Goal: Information Seeking & Learning: Compare options

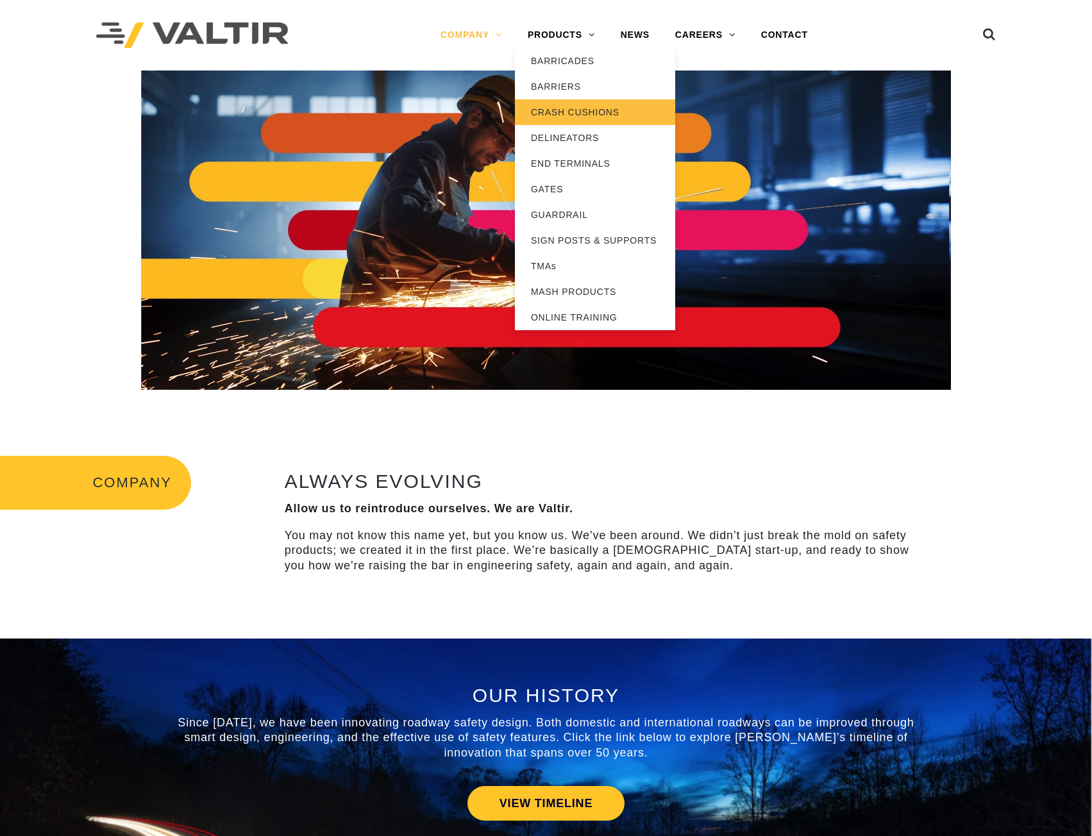
click at [568, 115] on link "CRASH CUSHIONS" at bounding box center [595, 112] width 160 height 26
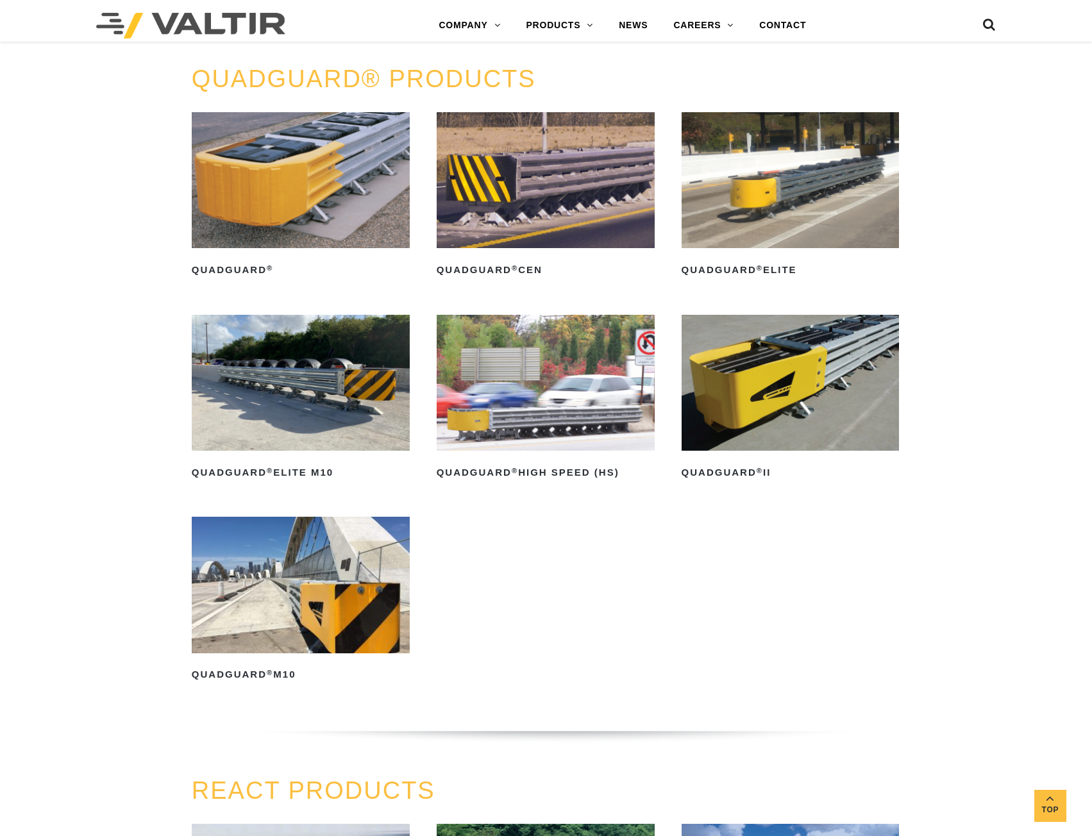
scroll to position [834, 0]
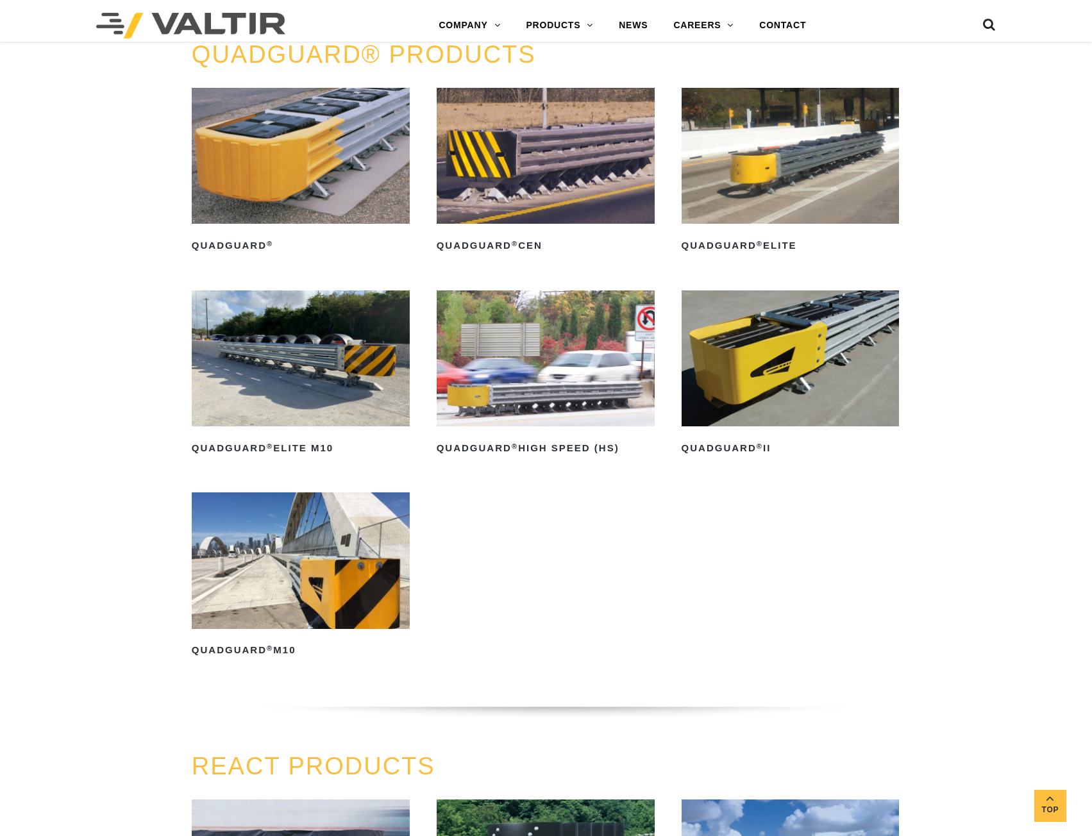
click at [361, 428] on link "QuadGuard ® Elite M10" at bounding box center [301, 375] width 218 height 168
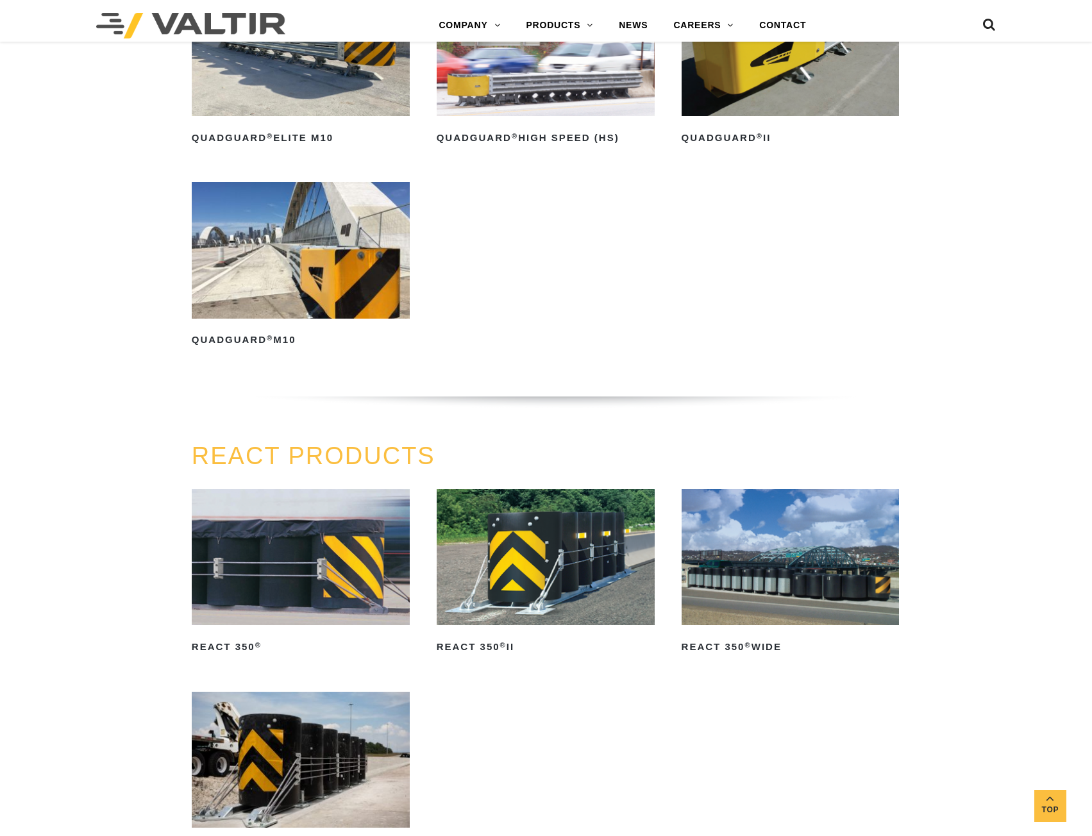
scroll to position [1218, 0]
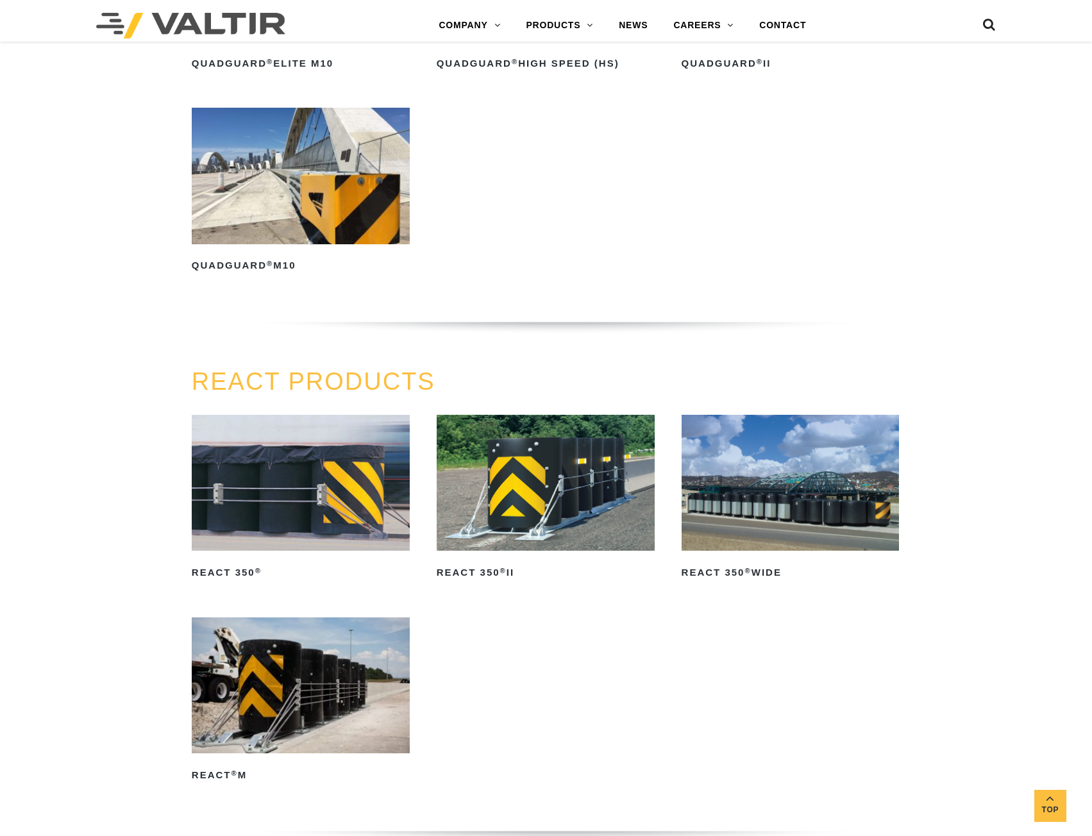
click at [557, 490] on img at bounding box center [546, 483] width 218 height 136
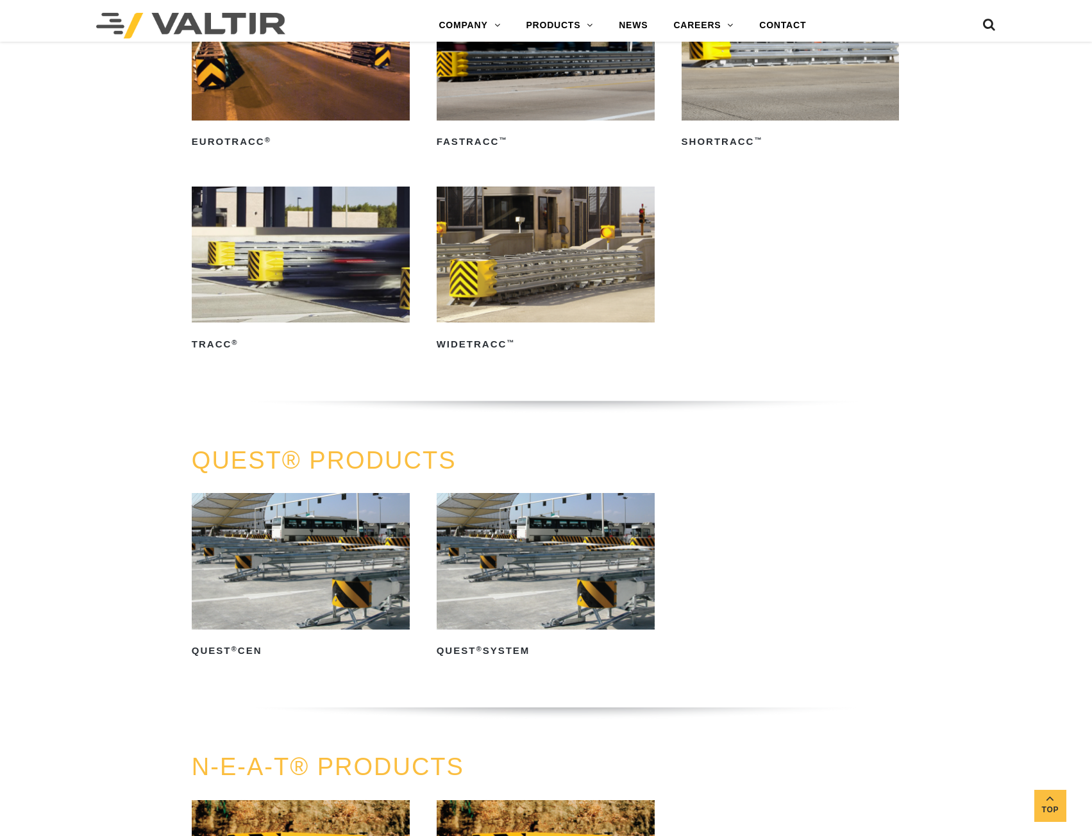
scroll to position [2501, 0]
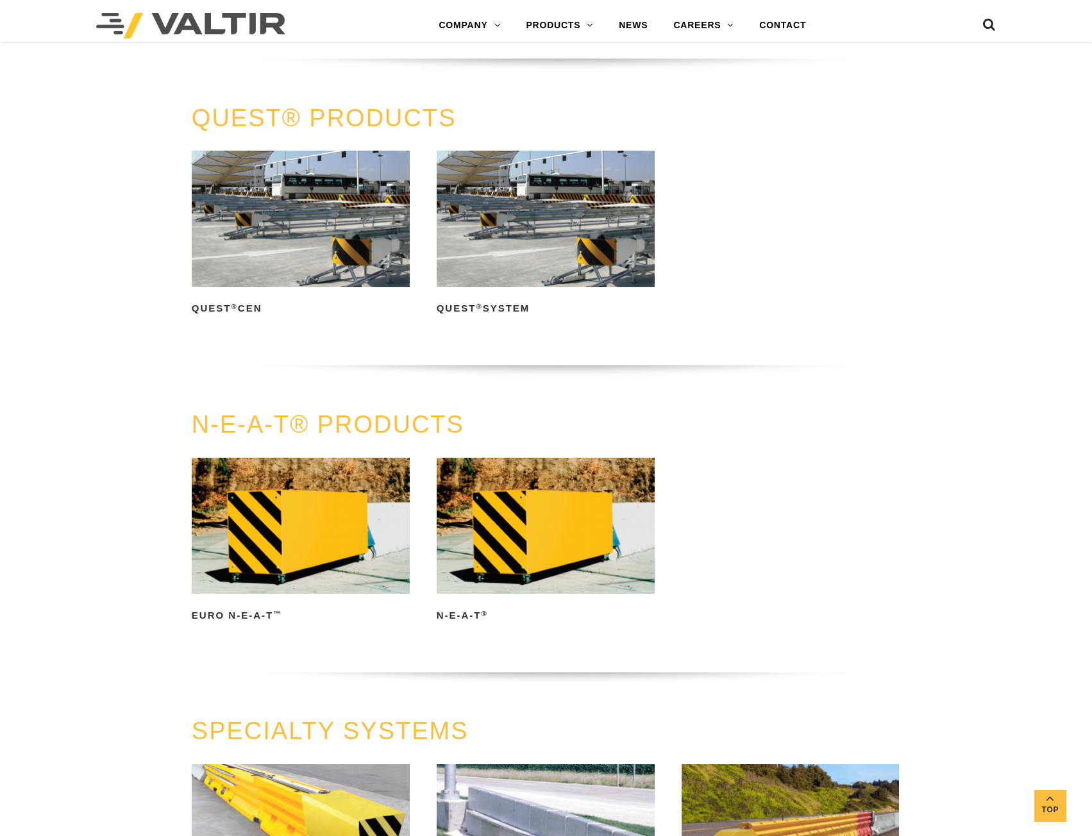
click at [314, 568] on img at bounding box center [301, 526] width 218 height 136
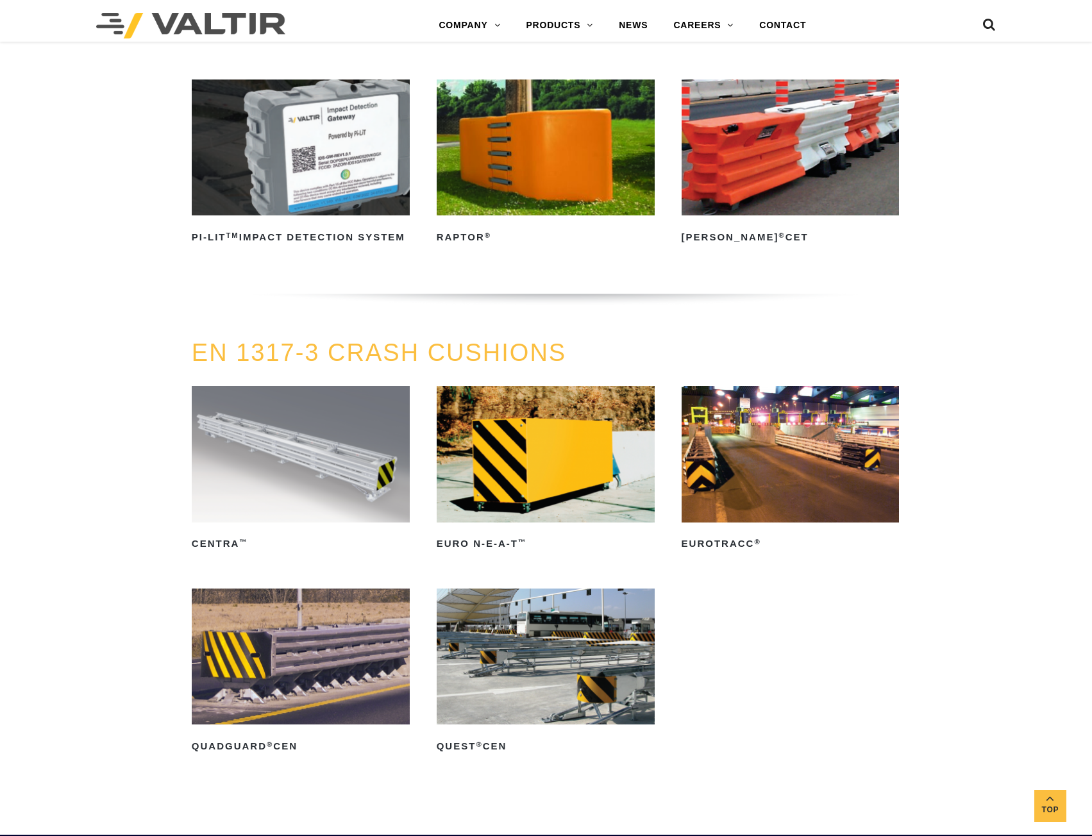
scroll to position [3720, 0]
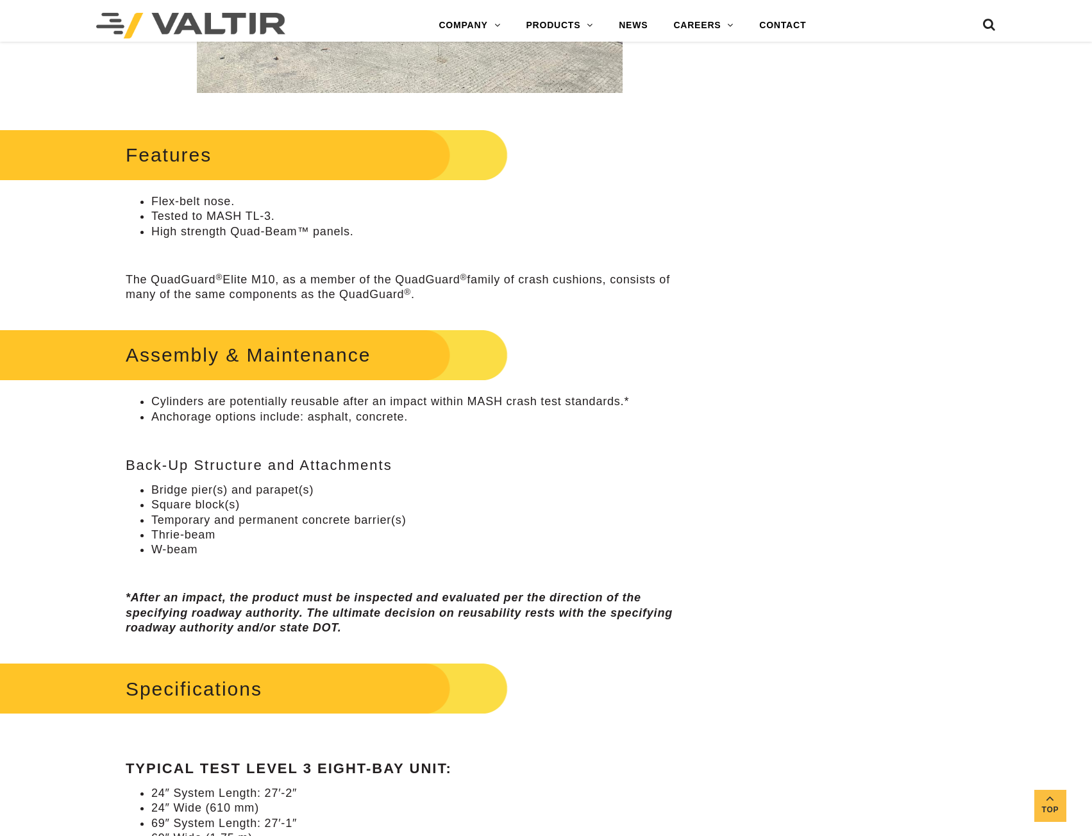
scroll to position [705, 0]
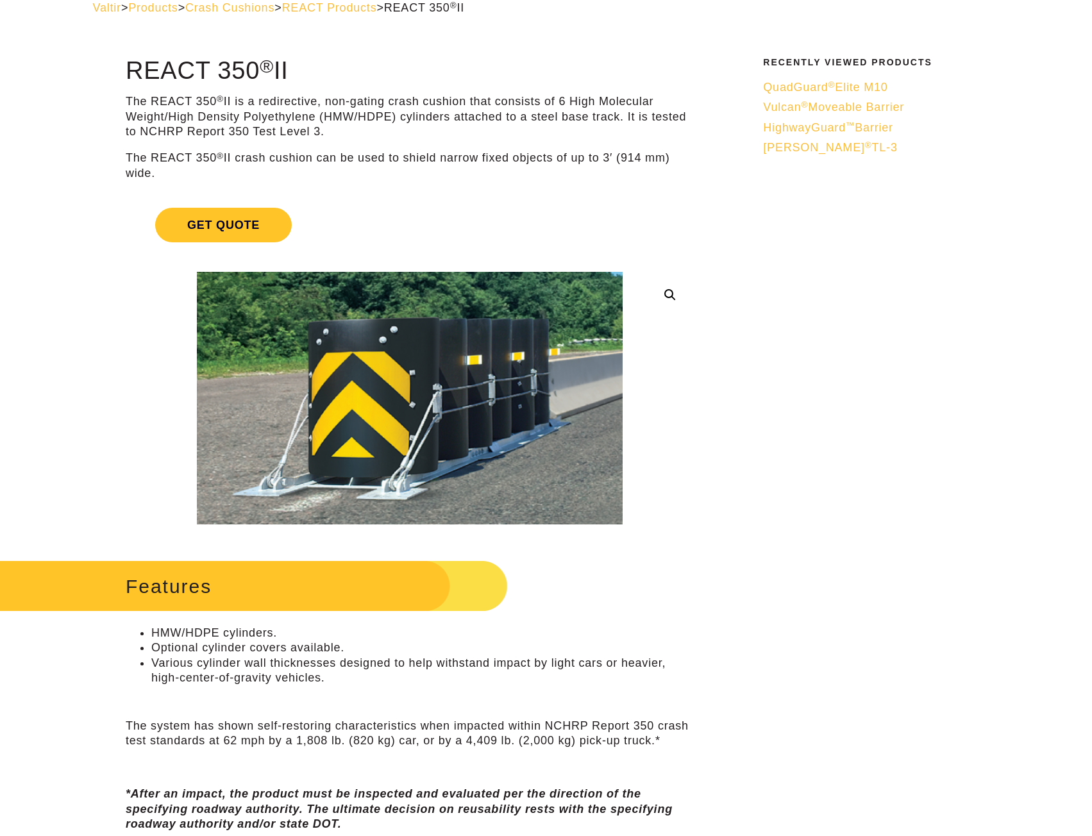
scroll to position [321, 0]
